Goal: Task Accomplishment & Management: Manage account settings

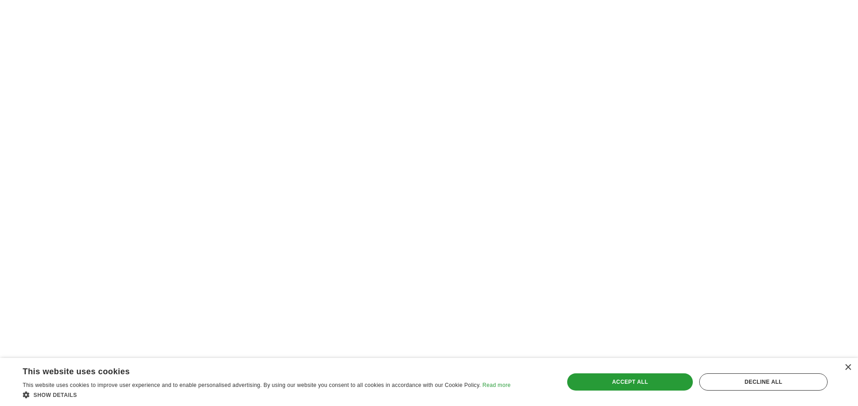
scroll to position [1572, 0]
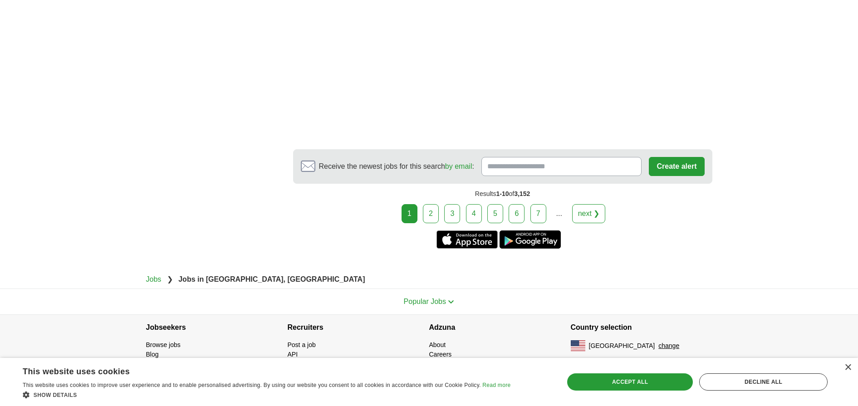
click at [429, 217] on link "2" at bounding box center [431, 213] width 16 height 19
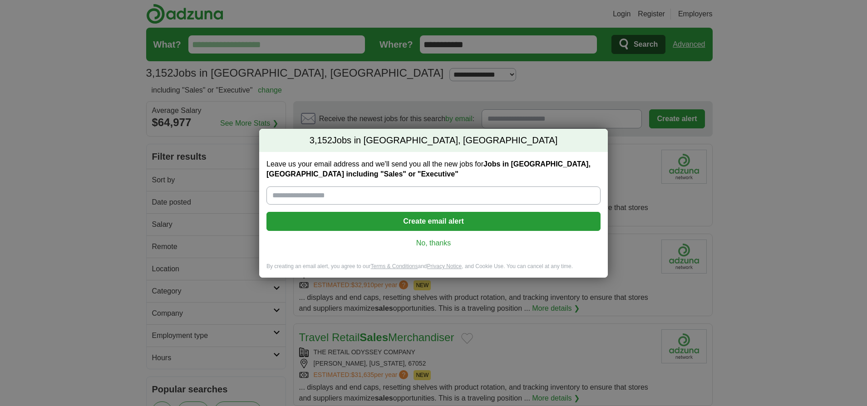
click at [432, 247] on link "No, thanks" at bounding box center [434, 243] width 320 height 10
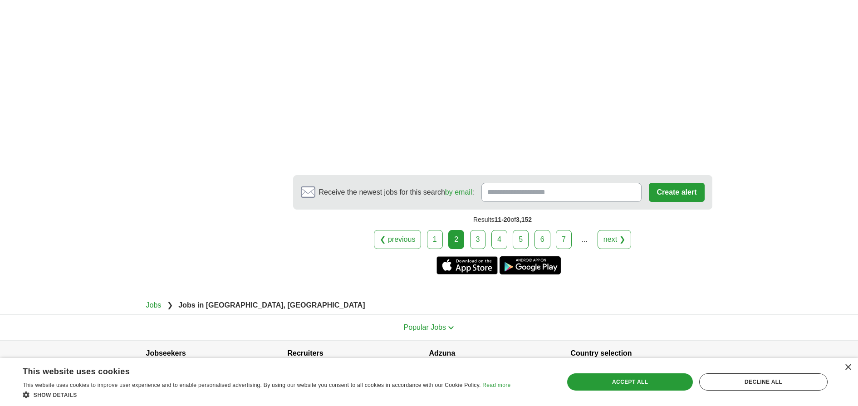
scroll to position [1458, 0]
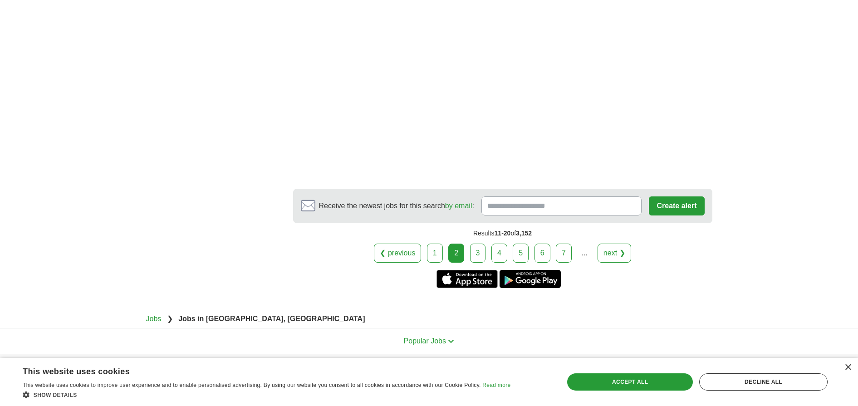
click at [478, 257] on link "3" at bounding box center [478, 253] width 16 height 19
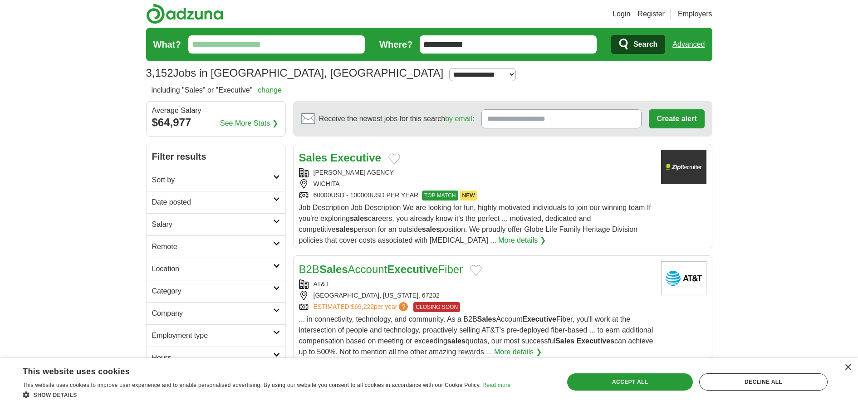
click at [245, 221] on h2 "Salary" at bounding box center [212, 224] width 121 height 11
click at [231, 252] on select "**********" at bounding box center [216, 250] width 128 height 19
select select "******"
click at [206, 279] on select "**********" at bounding box center [216, 275] width 128 height 19
click at [152, 266] on select "**********" at bounding box center [216, 275] width 128 height 19
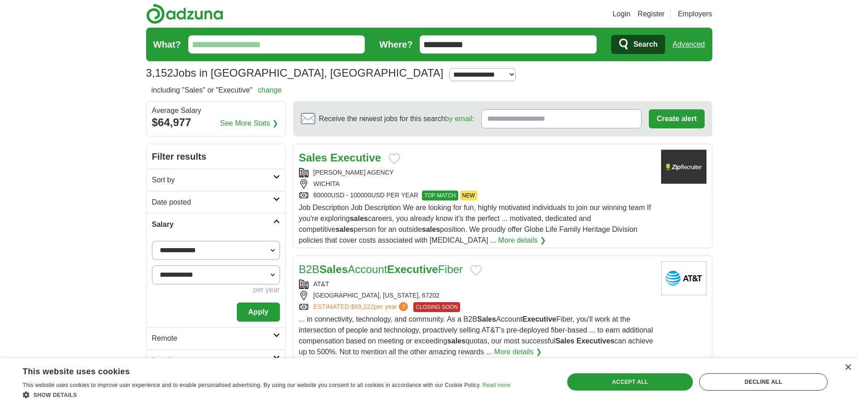
click at [255, 316] on button "Apply" at bounding box center [258, 312] width 43 height 19
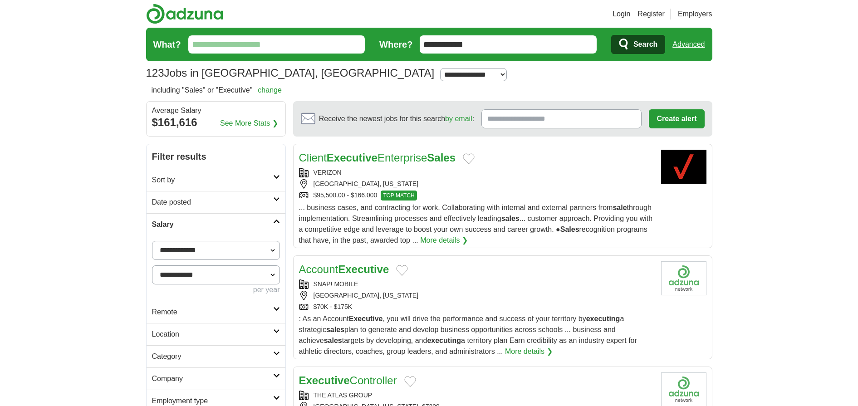
click at [212, 176] on h2 "Sort by" at bounding box center [212, 180] width 121 height 11
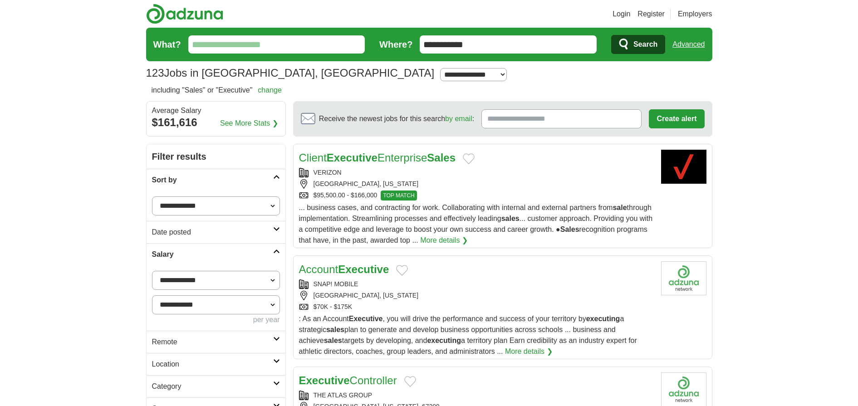
click at [270, 363] on h2 "Location" at bounding box center [212, 364] width 121 height 11
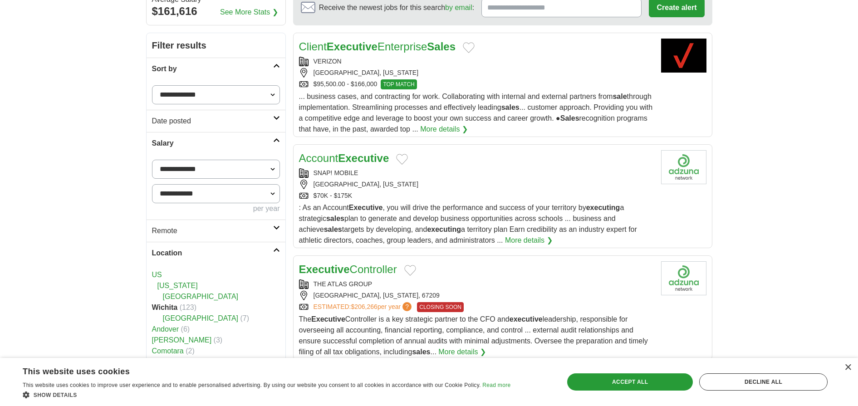
scroll to position [115, 0]
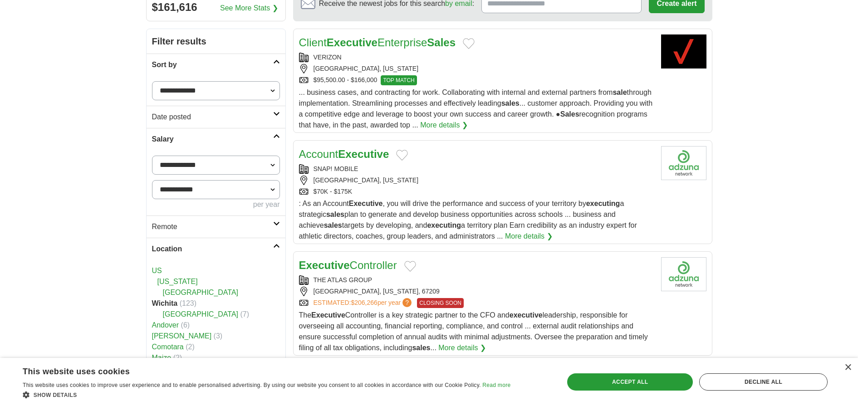
click at [177, 292] on link "Sedgwick County" at bounding box center [201, 293] width 76 height 8
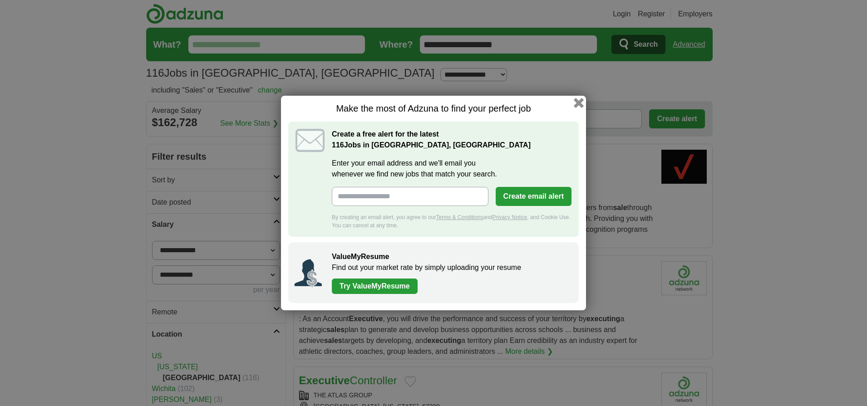
click at [581, 104] on button "button" at bounding box center [579, 103] width 10 height 10
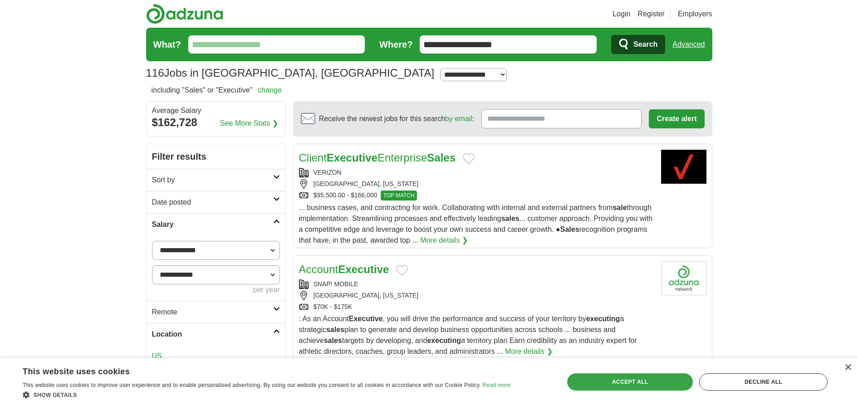
click at [631, 385] on div "Accept all" at bounding box center [630, 382] width 126 height 17
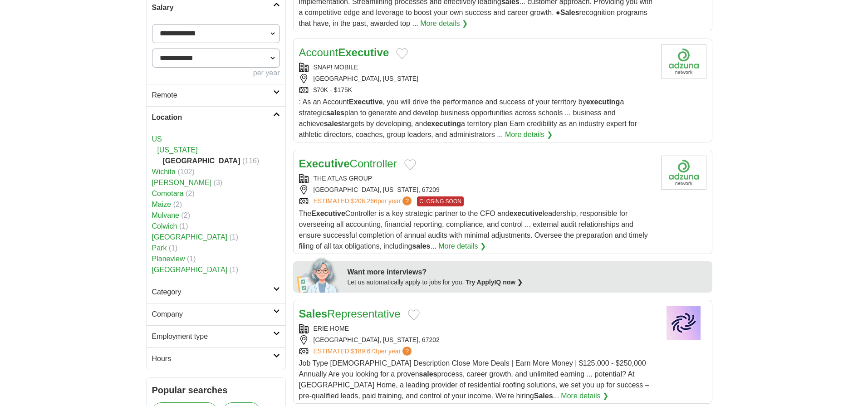
scroll to position [221, 0]
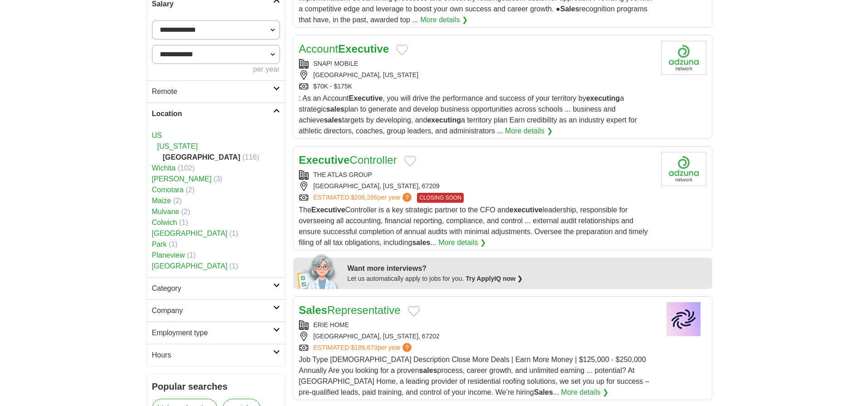
click at [208, 158] on strong "[GEOGRAPHIC_DATA]" at bounding box center [202, 157] width 78 height 8
click at [173, 291] on h2 "Category" at bounding box center [212, 288] width 121 height 11
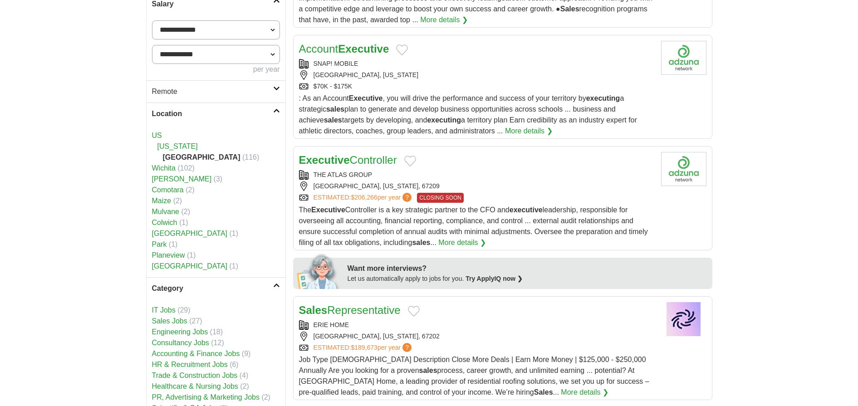
click at [167, 310] on link "IT Jobs" at bounding box center [164, 310] width 24 height 8
click at [161, 321] on link "Sales Jobs" at bounding box center [169, 321] width 35 height 8
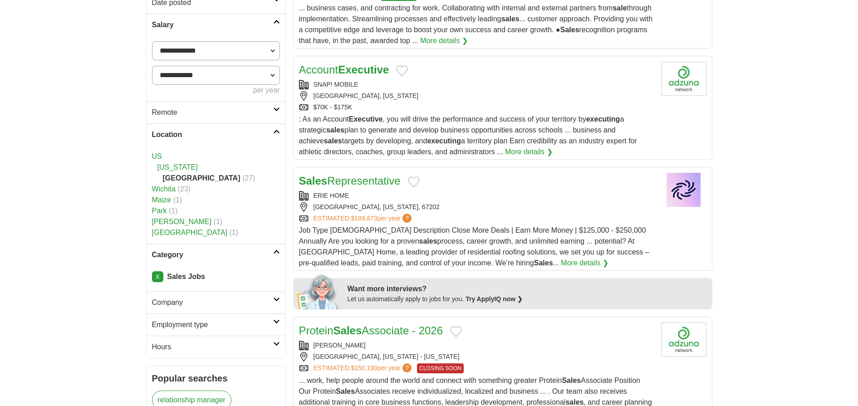
scroll to position [296, 0]
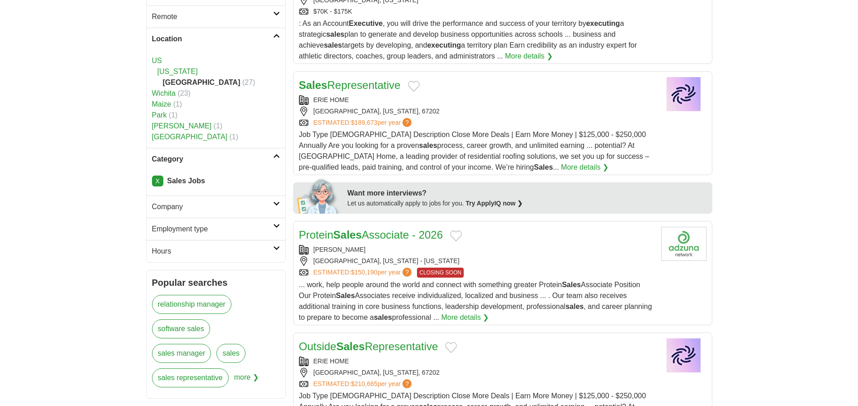
click at [276, 154] on icon at bounding box center [276, 156] width 7 height 5
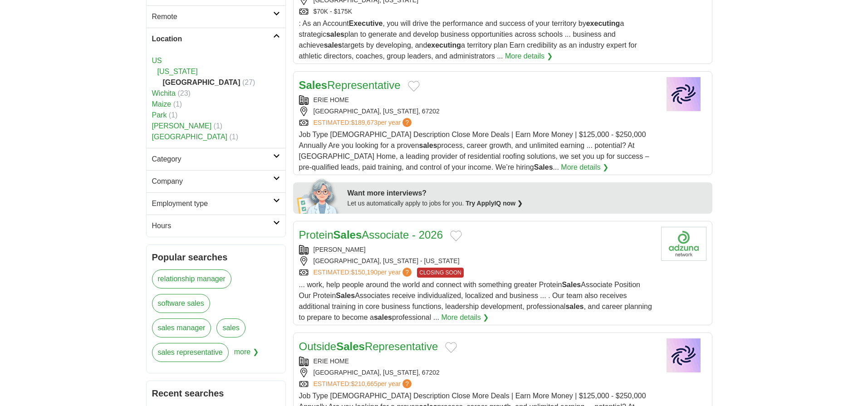
click at [276, 154] on icon at bounding box center [276, 156] width 7 height 5
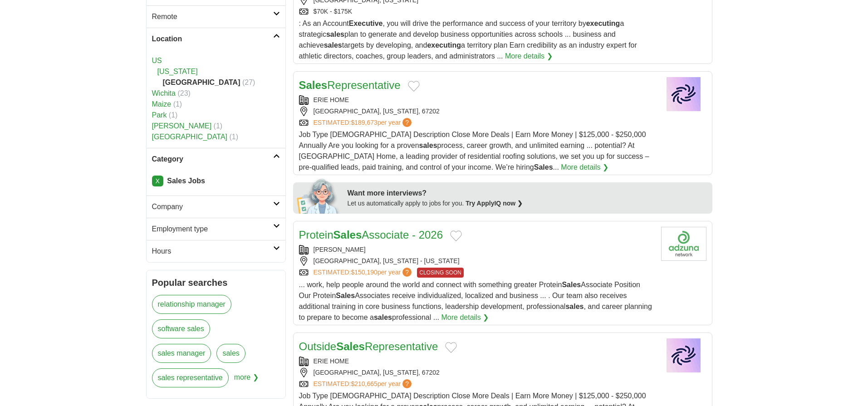
click at [157, 182] on link "X" at bounding box center [157, 181] width 11 height 11
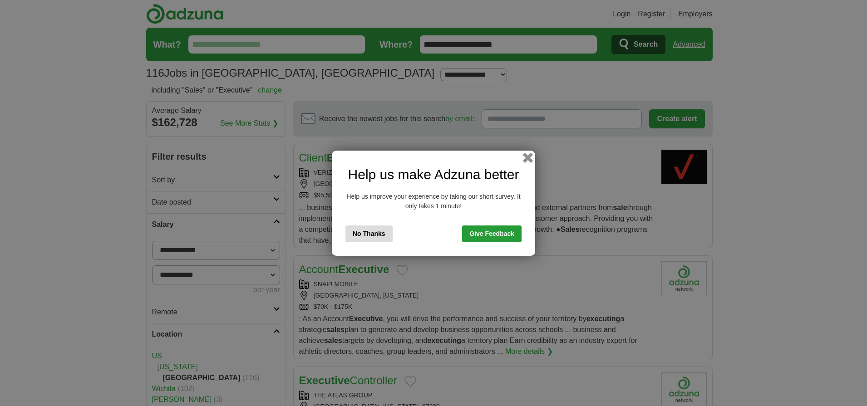
click at [529, 156] on button "button" at bounding box center [528, 158] width 10 height 10
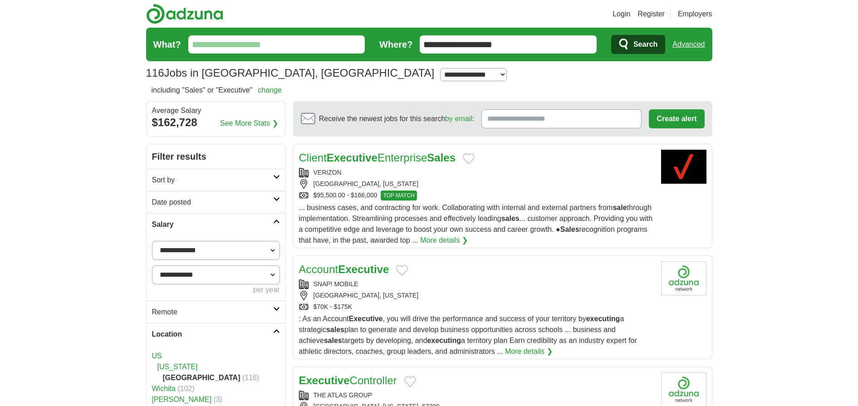
click at [274, 192] on link "Date posted" at bounding box center [216, 202] width 139 height 22
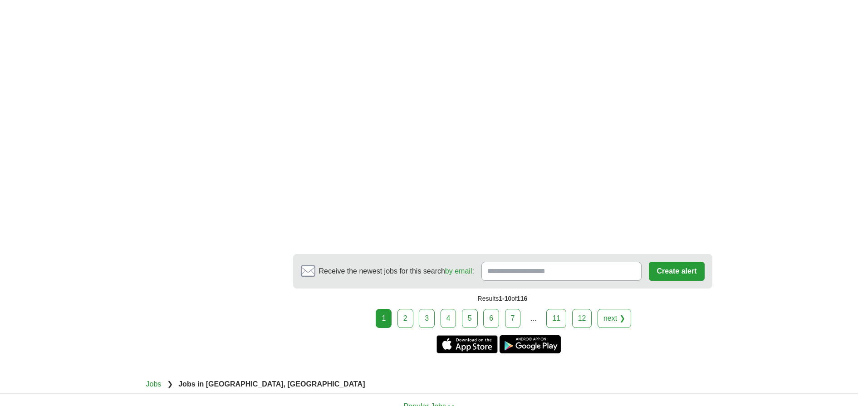
scroll to position [1716, 0]
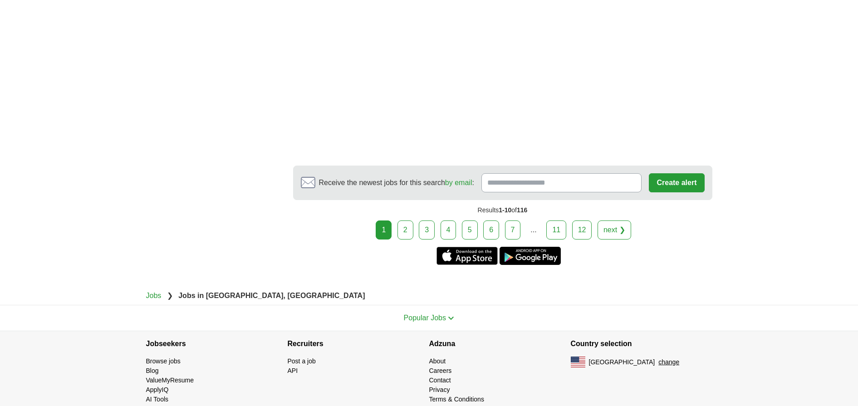
click at [405, 221] on link "2" at bounding box center [406, 230] width 16 height 19
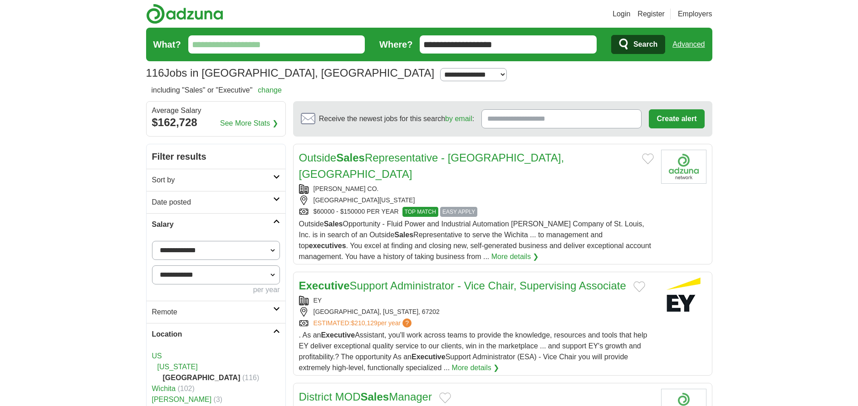
scroll to position [81, 0]
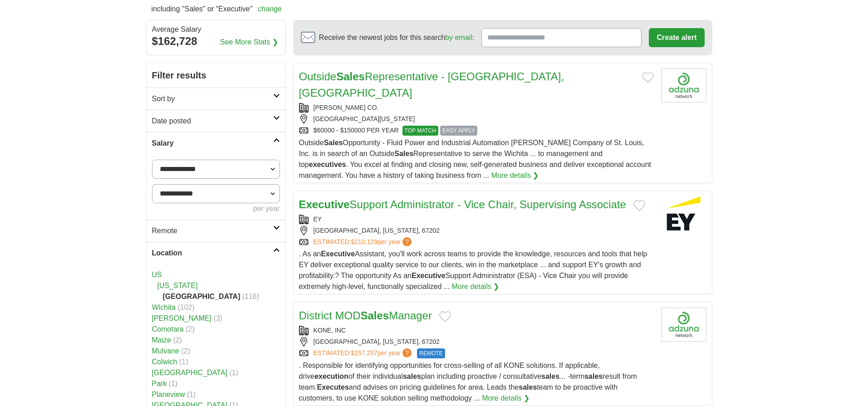
click at [640, 200] on button "Add to favorite jobs" at bounding box center [640, 205] width 12 height 11
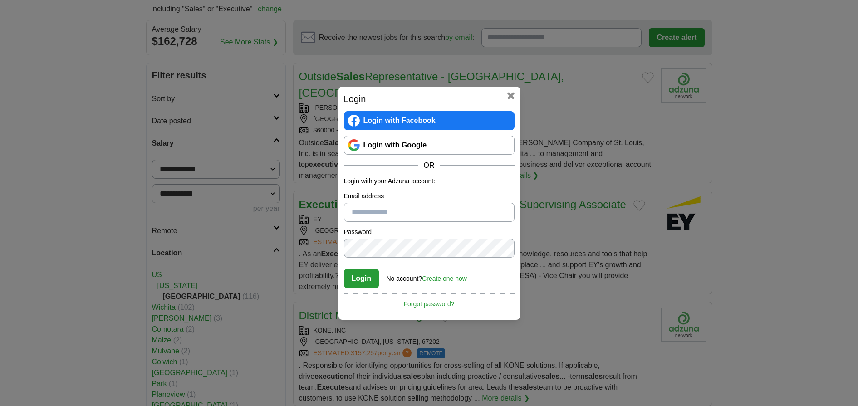
click at [424, 148] on link "Login with Google" at bounding box center [429, 145] width 171 height 19
